Goal: Share content: Share content

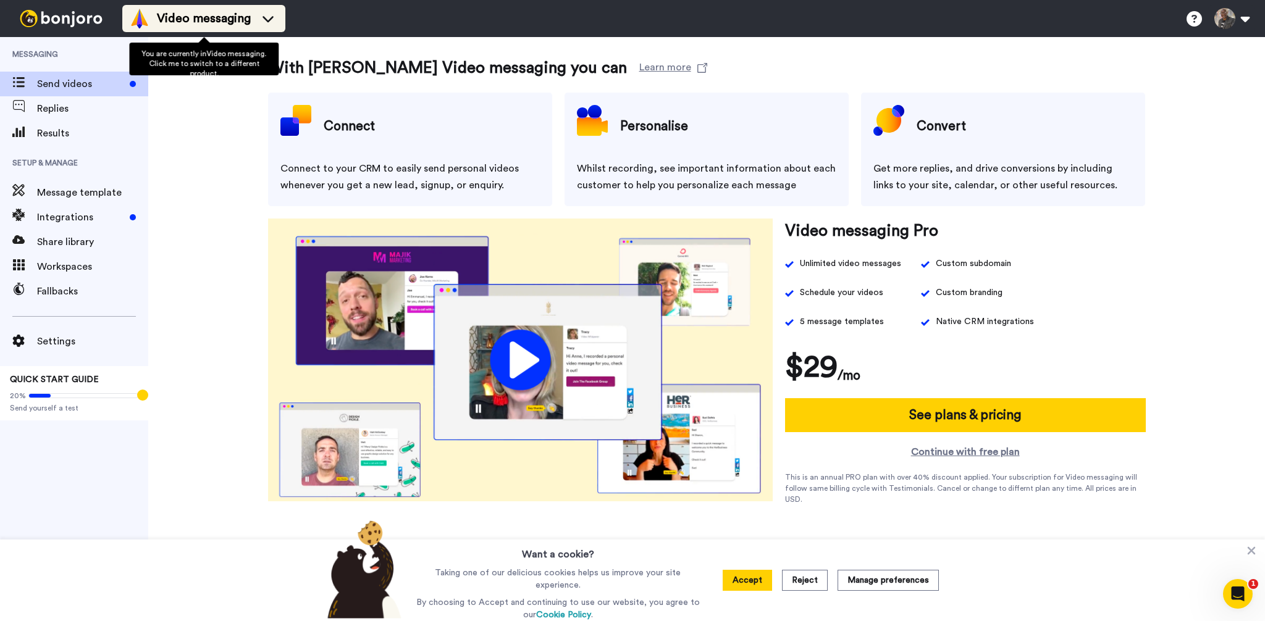
click at [211, 14] on span "Video messaging" at bounding box center [204, 18] width 94 height 17
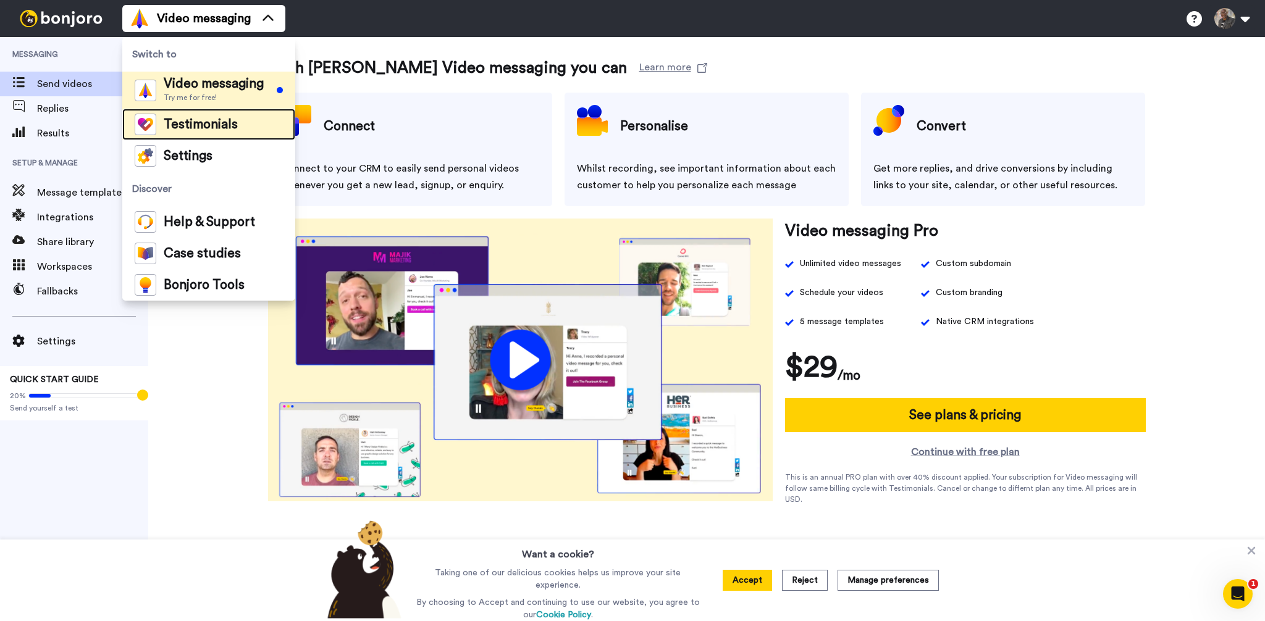
click at [210, 127] on span "Testimonials" at bounding box center [201, 125] width 74 height 12
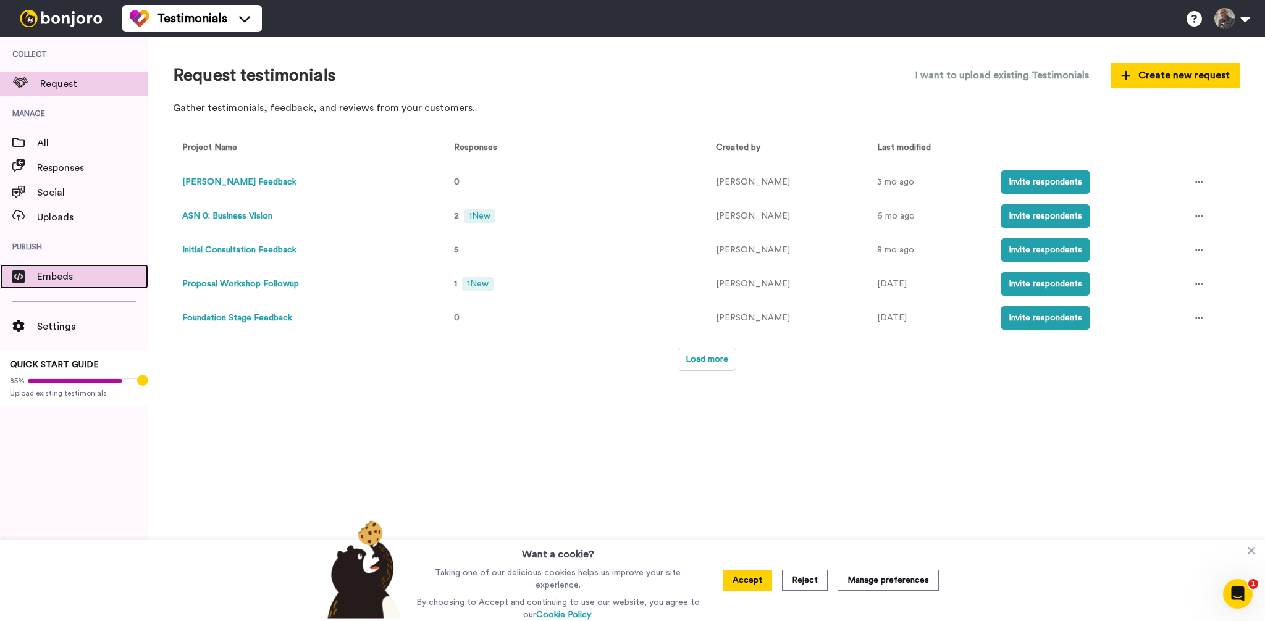
click at [75, 279] on span "Embeds" at bounding box center [92, 276] width 111 height 15
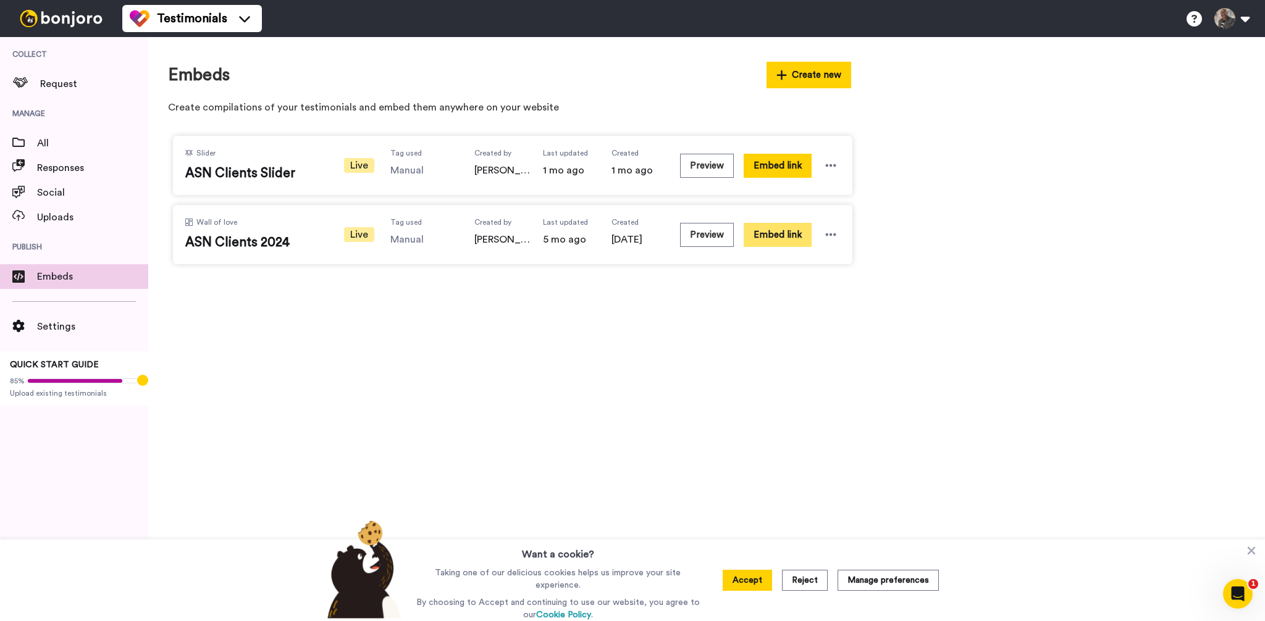
click at [794, 238] on button "Embed link" at bounding box center [778, 235] width 68 height 24
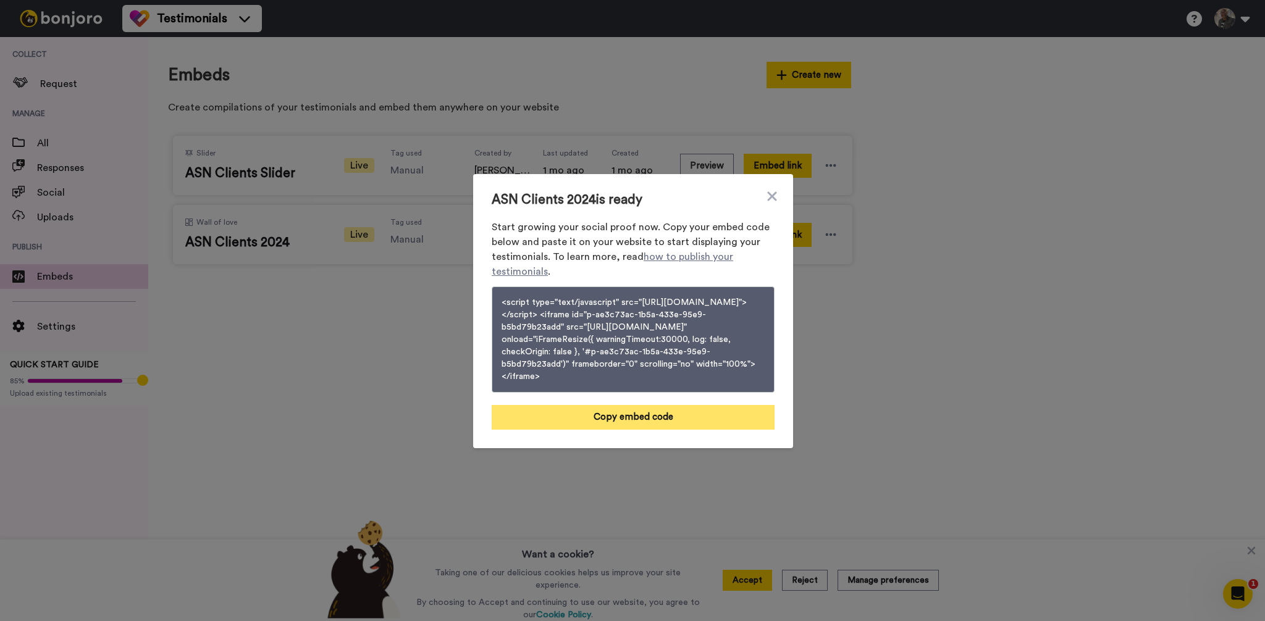
click at [664, 430] on button "Copy embed code" at bounding box center [633, 417] width 283 height 25
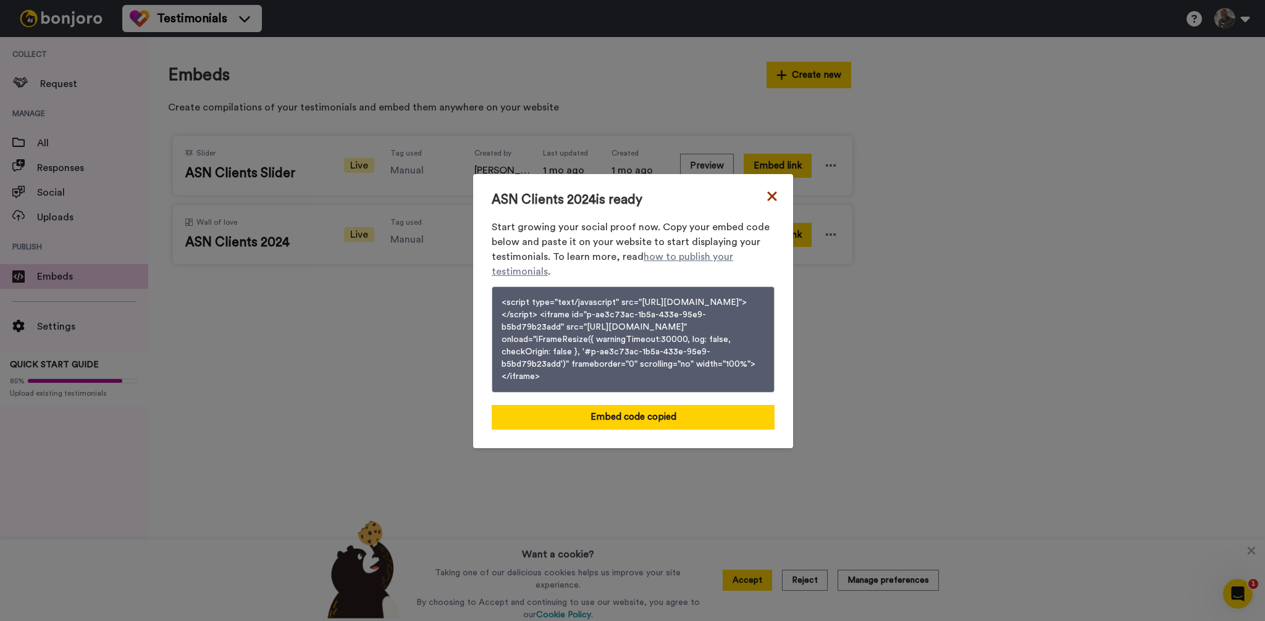
click at [771, 189] on icon at bounding box center [772, 196] width 12 height 15
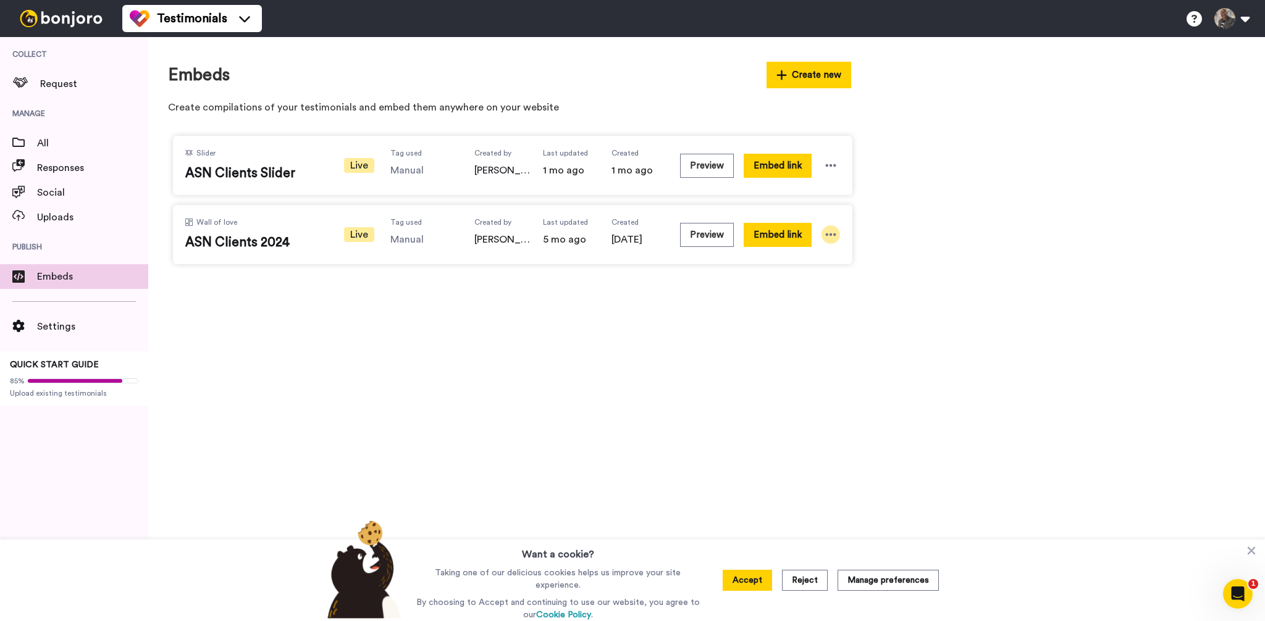
click at [832, 230] on icon at bounding box center [831, 235] width 12 height 12
click at [808, 302] on span "Edit" at bounding box center [807, 302] width 16 height 9
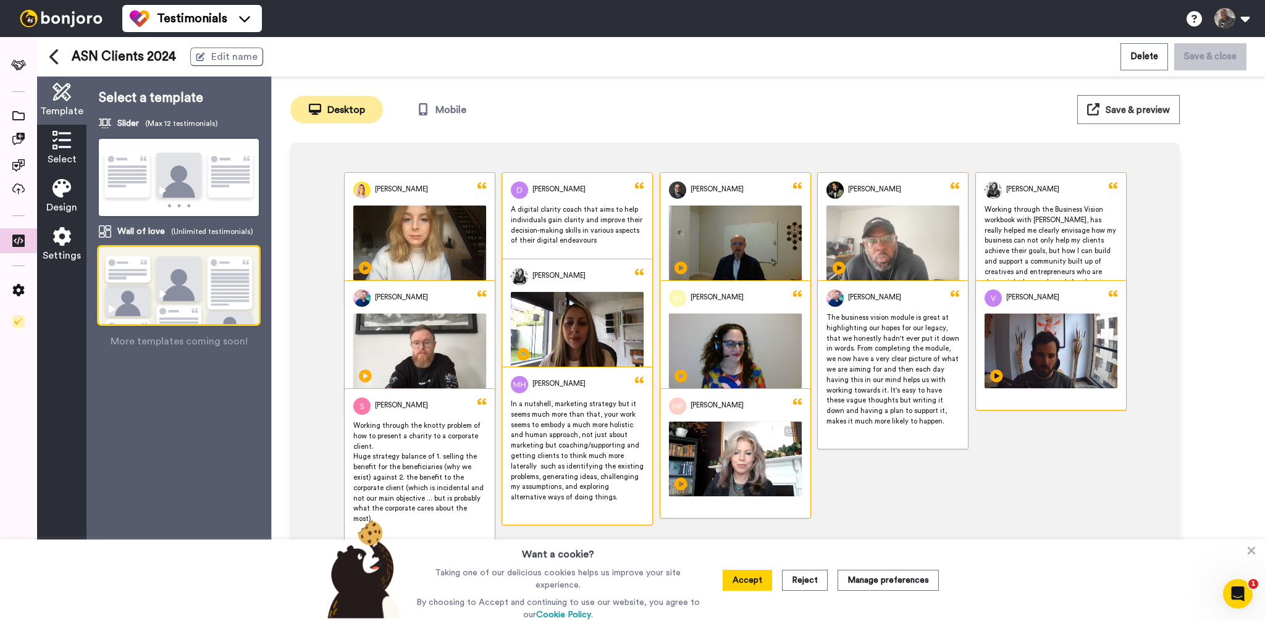
click at [731, 407] on span "Heather P. Shreve" at bounding box center [717, 406] width 53 height 10
click at [52, 132] on icon at bounding box center [61, 140] width 19 height 19
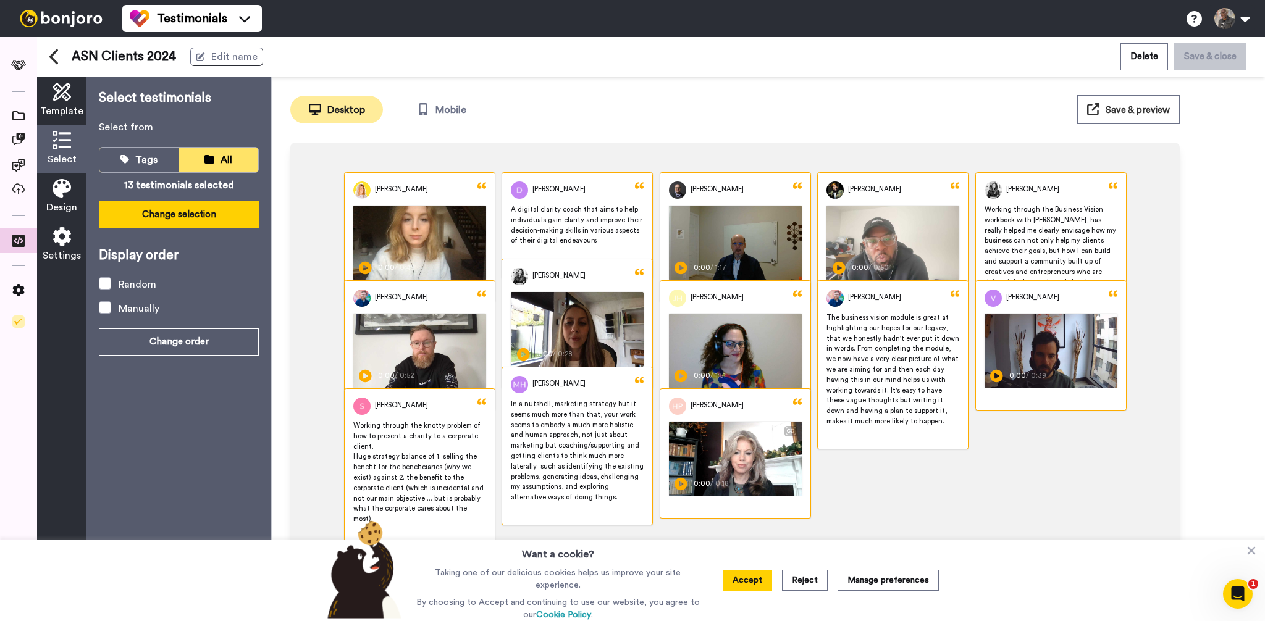
click at [184, 219] on button "Change selection" at bounding box center [179, 214] width 160 height 27
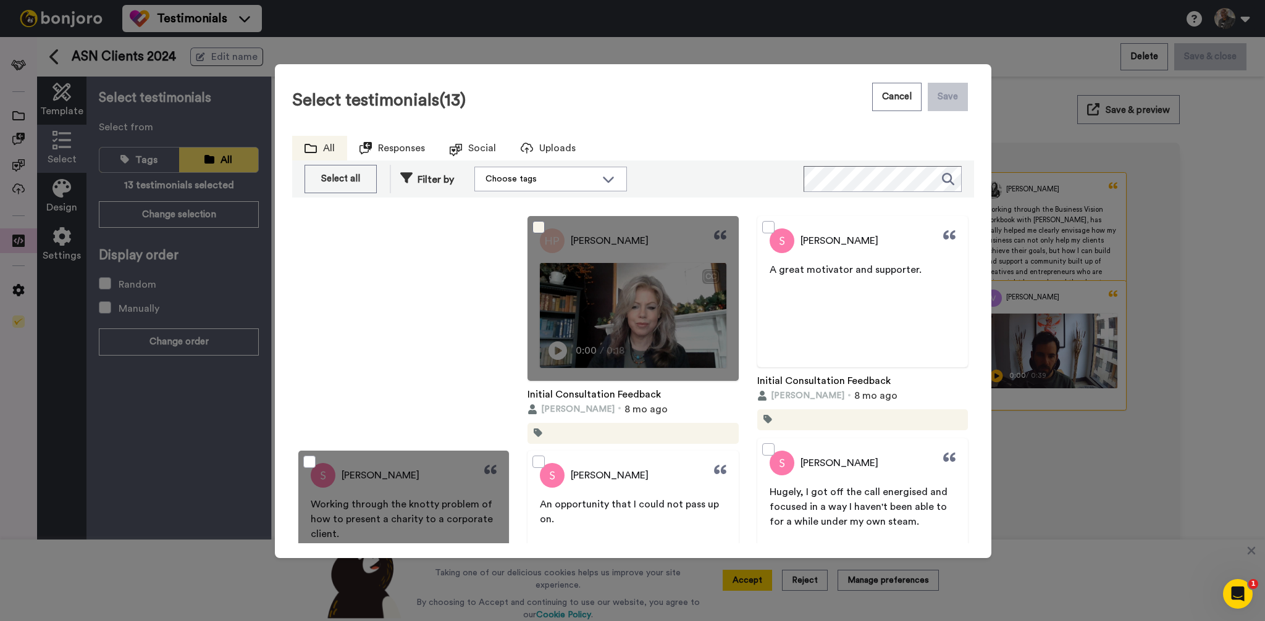
click at [540, 227] on span at bounding box center [538, 227] width 12 height 12
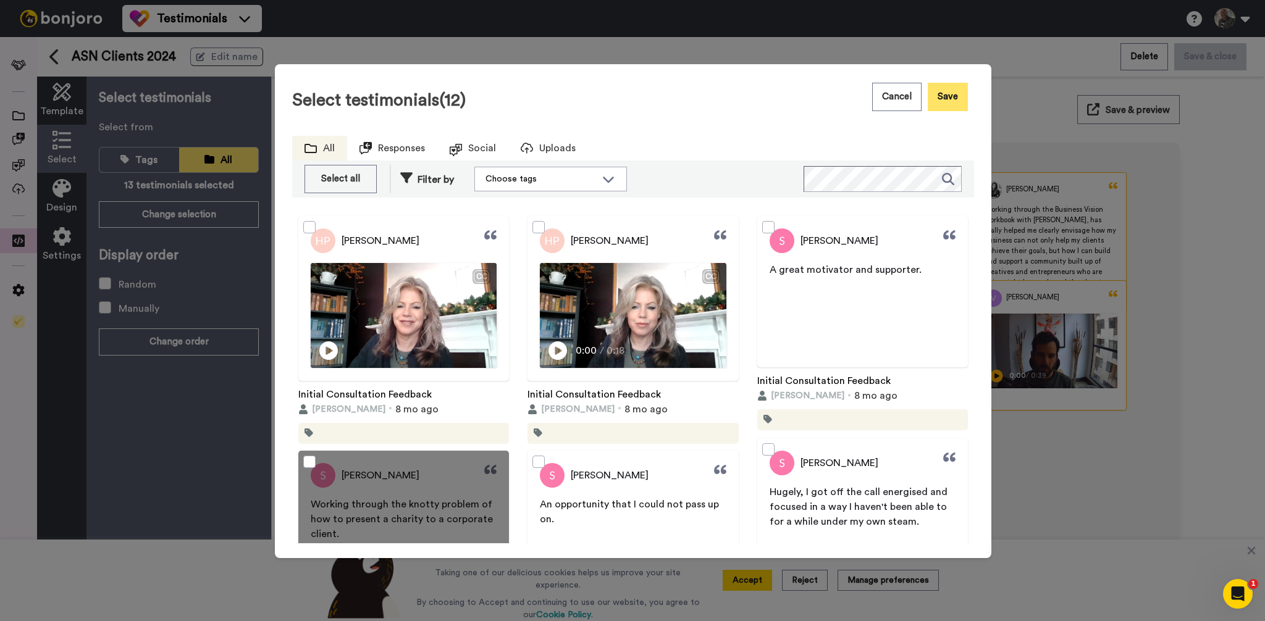
click at [952, 95] on button "Save" at bounding box center [948, 97] width 40 height 28
